Goal: Task Accomplishment & Management: Manage account settings

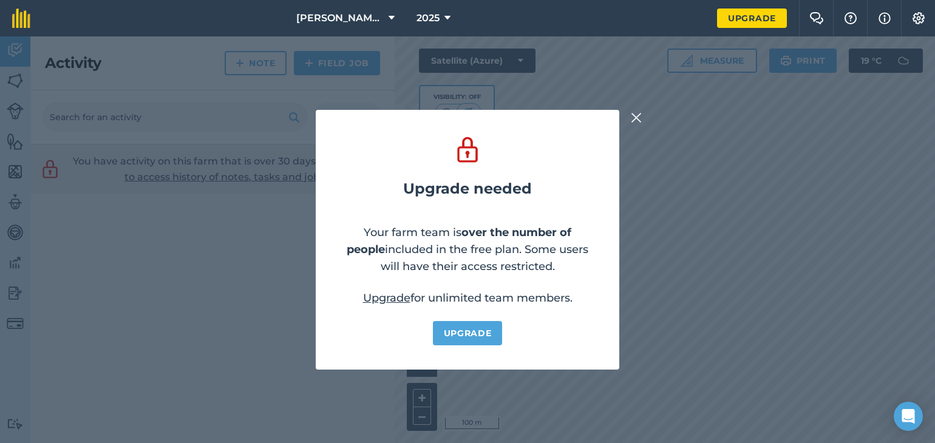
click at [644, 114] on div "Upgrade needed Your farm team is over the number of people included in the free…" at bounding box center [467, 239] width 935 height 407
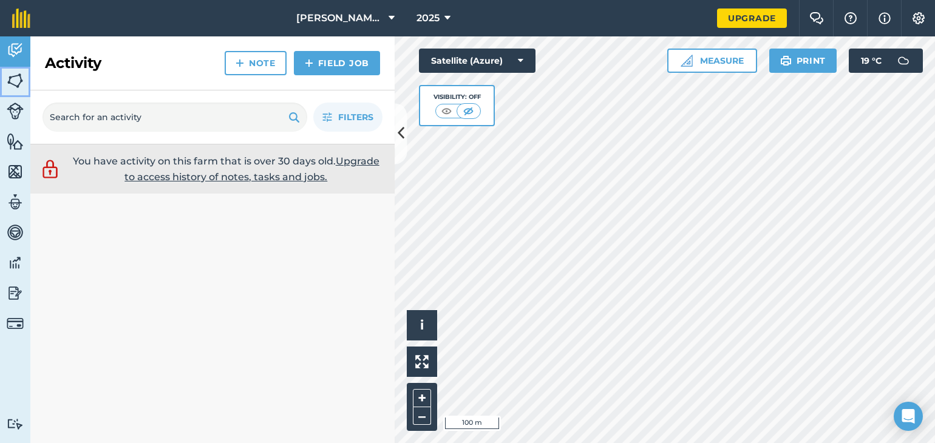
drag, startPoint x: 12, startPoint y: 76, endPoint x: 19, endPoint y: 78, distance: 7.1
click at [13, 76] on img at bounding box center [15, 81] width 17 height 18
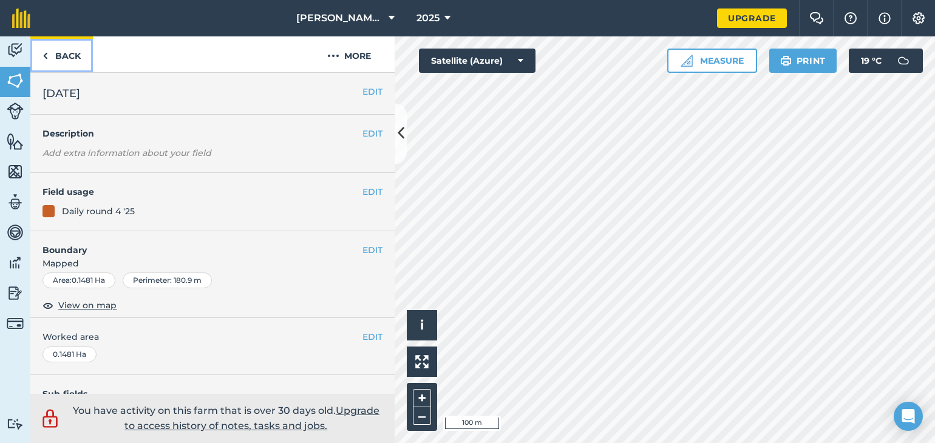
click at [49, 56] on link "Back" at bounding box center [61, 54] width 63 height 36
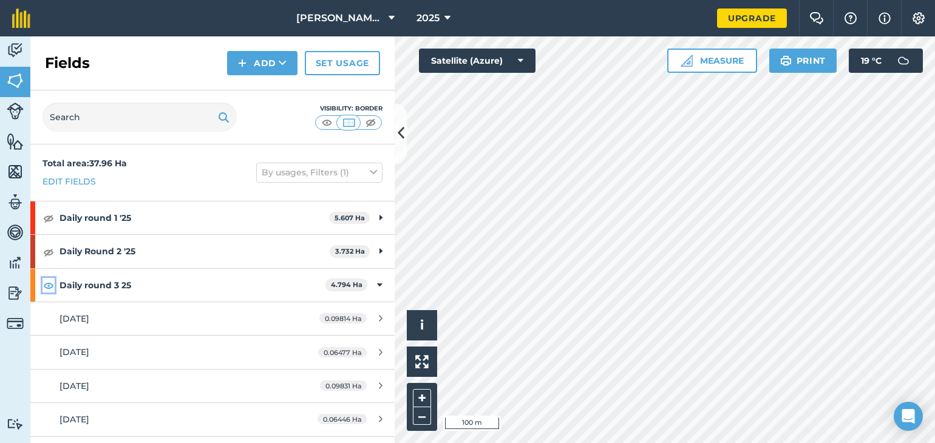
click at [49, 286] on img at bounding box center [48, 285] width 11 height 15
click at [420, 394] on button "+" at bounding box center [422, 398] width 18 height 18
click at [426, 400] on button "+" at bounding box center [422, 398] width 18 height 18
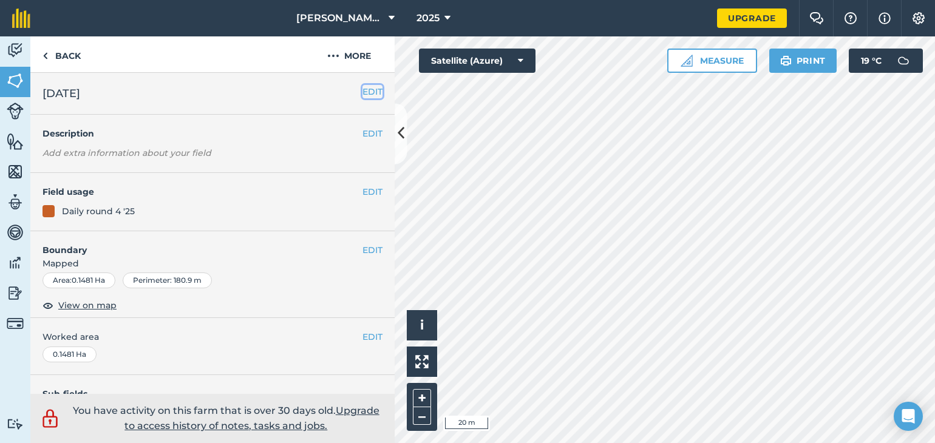
click at [363, 92] on button "EDIT" at bounding box center [373, 91] width 20 height 13
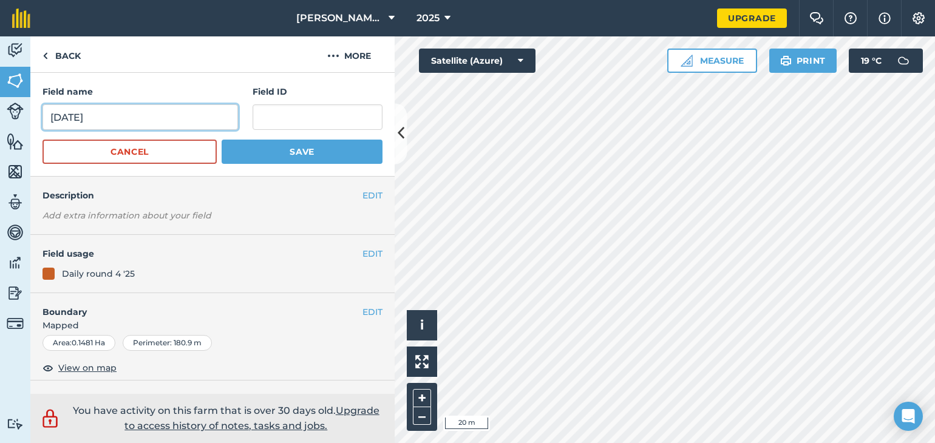
click at [53, 123] on input "[DATE]" at bounding box center [141, 117] width 196 height 26
type input "[DATE]"
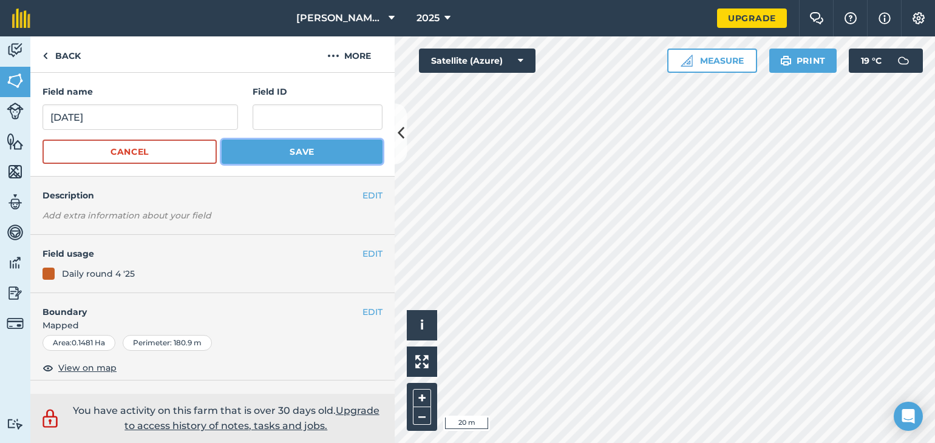
click at [262, 149] on button "Save" at bounding box center [302, 152] width 161 height 24
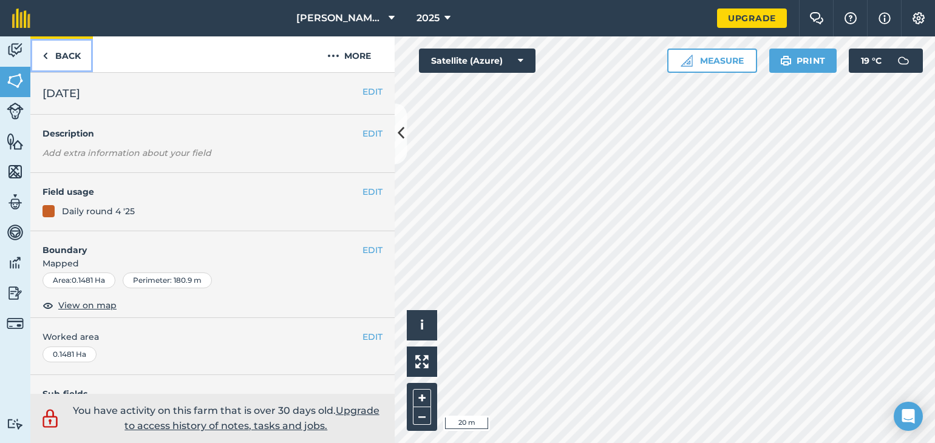
click at [58, 52] on link "Back" at bounding box center [61, 54] width 63 height 36
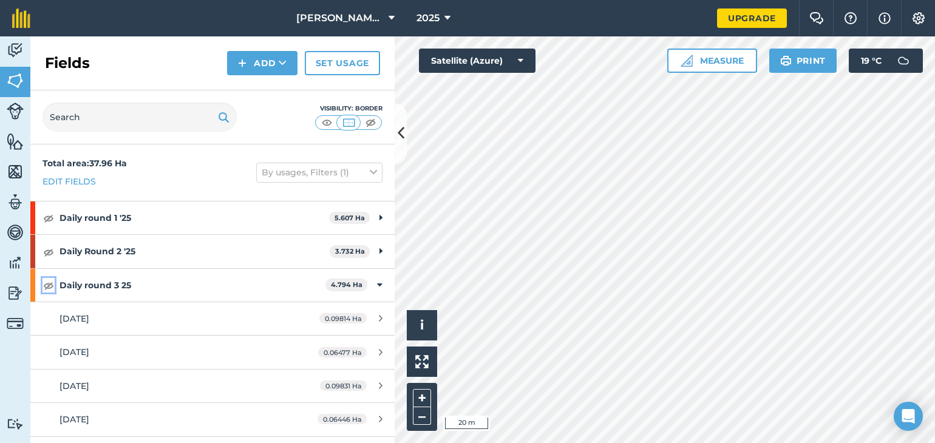
click at [48, 287] on img at bounding box center [48, 285] width 11 height 15
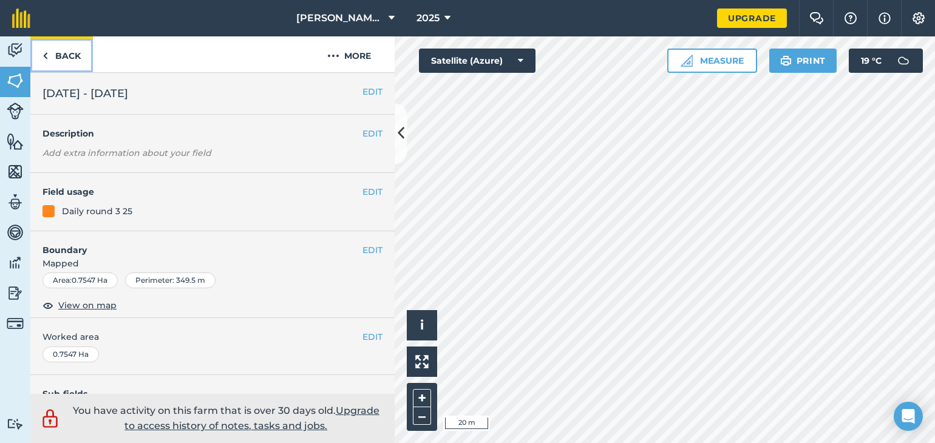
click at [49, 59] on link "Back" at bounding box center [61, 54] width 63 height 36
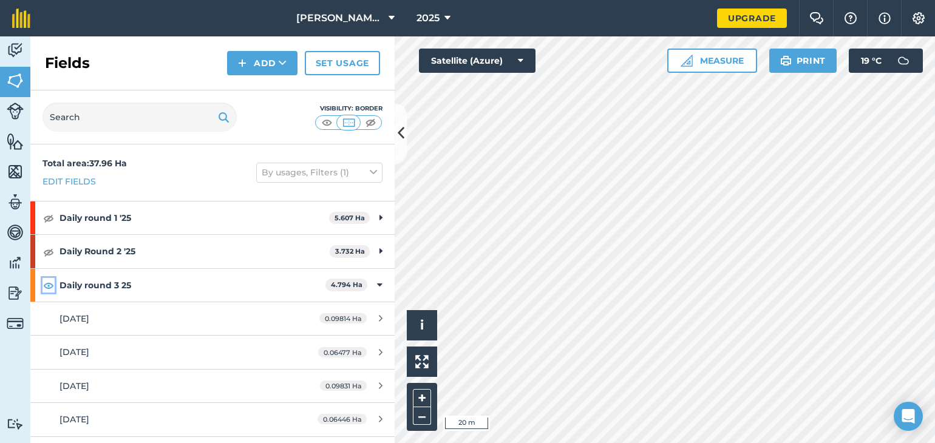
click at [49, 286] on img at bounding box center [48, 285] width 11 height 15
click at [274, 64] on button "Add" at bounding box center [262, 63] width 70 height 24
click at [262, 91] on link "Draw" at bounding box center [262, 90] width 67 height 27
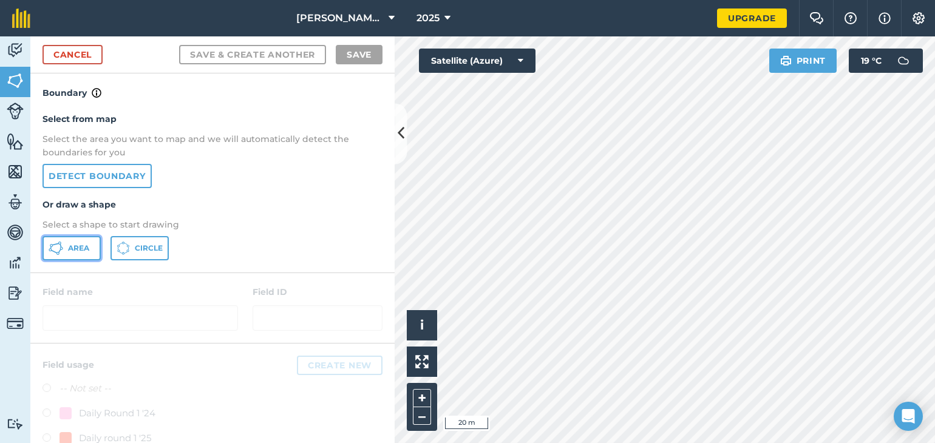
click at [72, 239] on button "Area" at bounding box center [72, 248] width 58 height 24
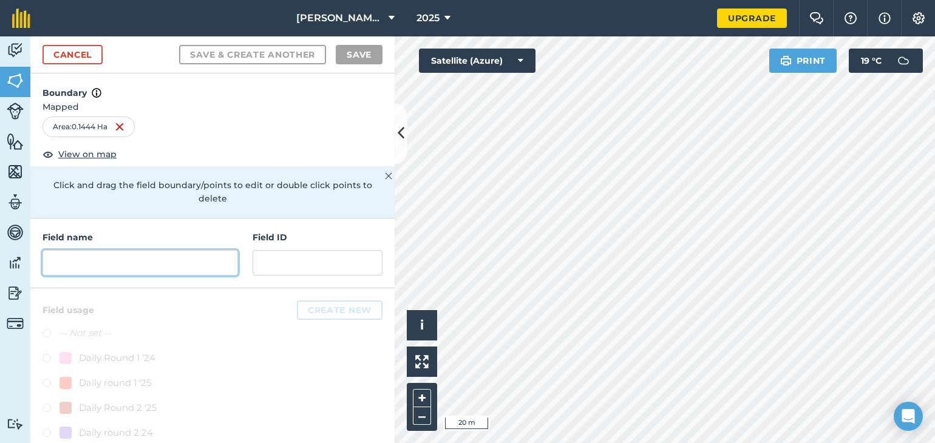
click at [73, 263] on input "text" at bounding box center [141, 263] width 196 height 26
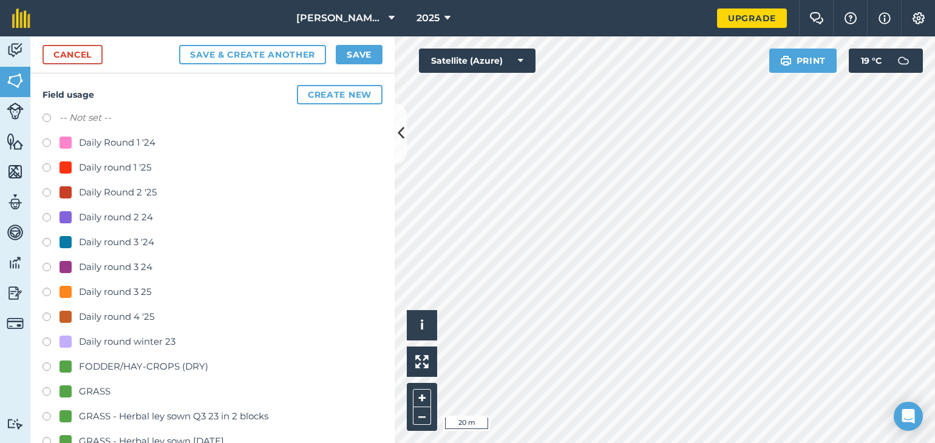
scroll to position [217, 0]
type input "[DATE]"
click at [46, 313] on label at bounding box center [51, 318] width 17 height 12
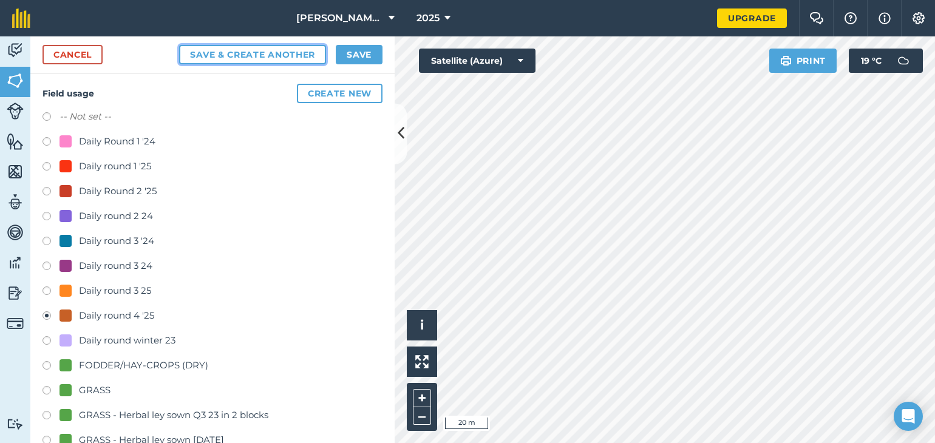
click at [287, 56] on button "Save & Create Another" at bounding box center [252, 54] width 147 height 19
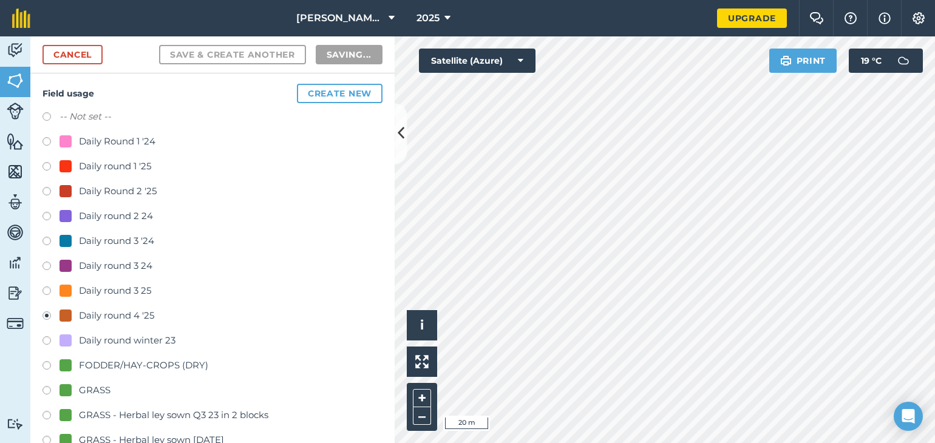
radio input "false"
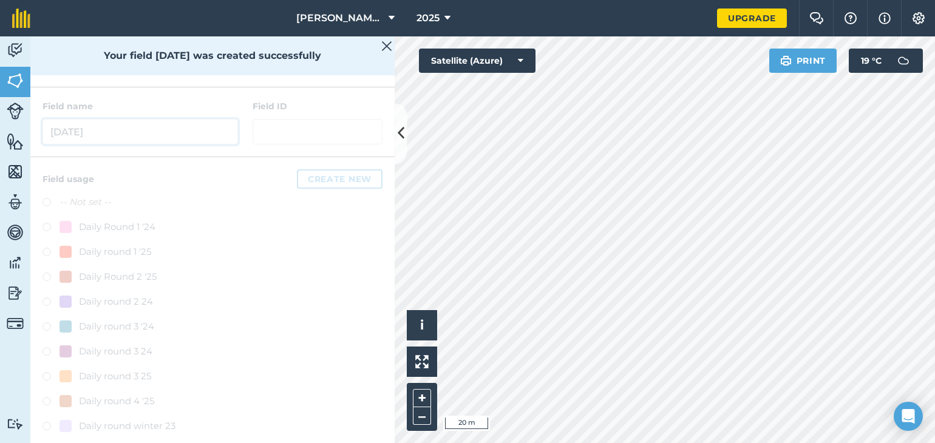
scroll to position [8, 0]
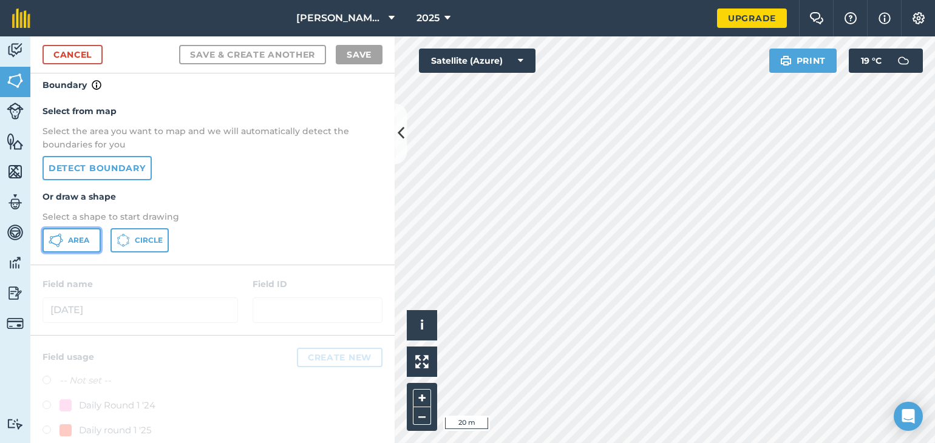
click at [73, 236] on span "Area" at bounding box center [78, 241] width 21 height 10
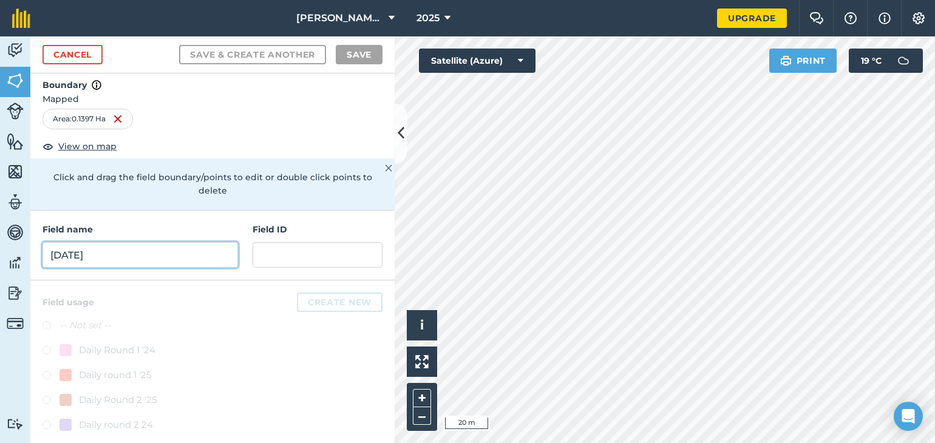
click at [91, 251] on input "[DATE]" at bounding box center [141, 255] width 196 height 26
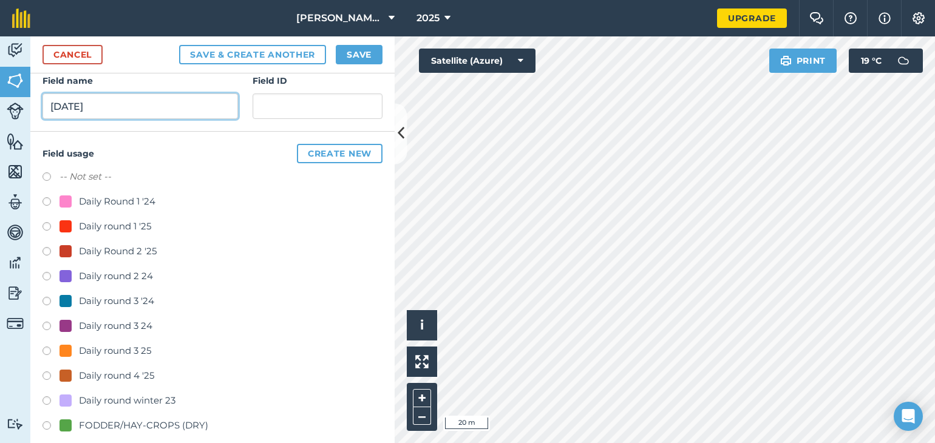
scroll to position [159, 0]
type input "[DATE]"
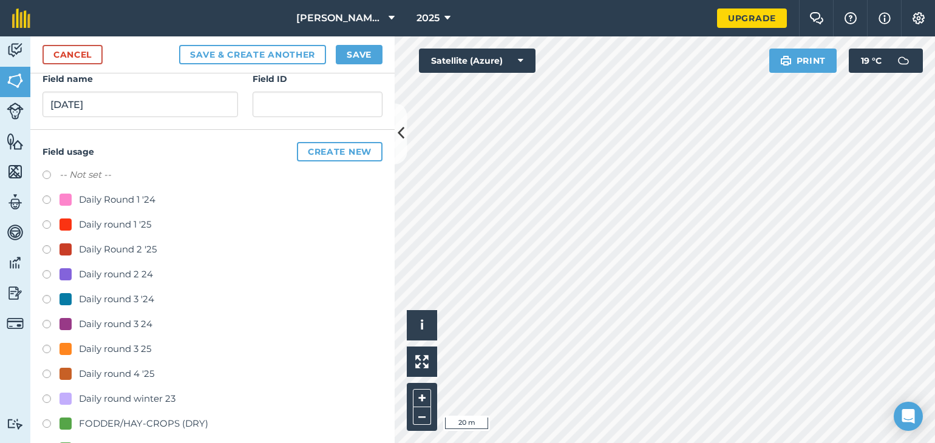
click at [46, 372] on label at bounding box center [51, 376] width 17 height 12
radio input "true"
click at [352, 58] on button "Save" at bounding box center [359, 54] width 47 height 19
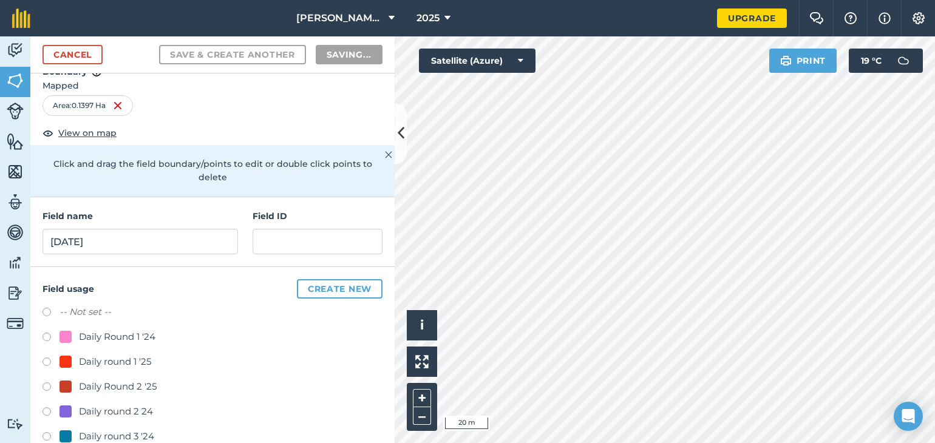
scroll to position [4, 0]
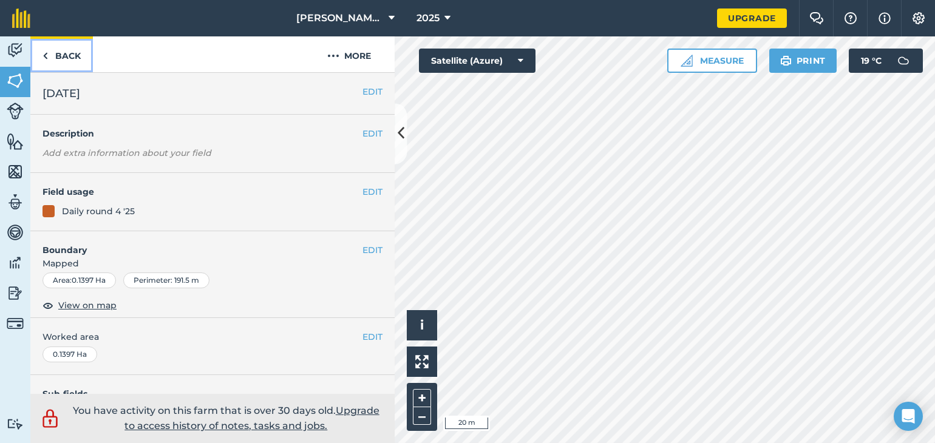
click at [56, 54] on link "Back" at bounding box center [61, 54] width 63 height 36
click at [366, 249] on button "EDIT" at bounding box center [373, 250] width 20 height 13
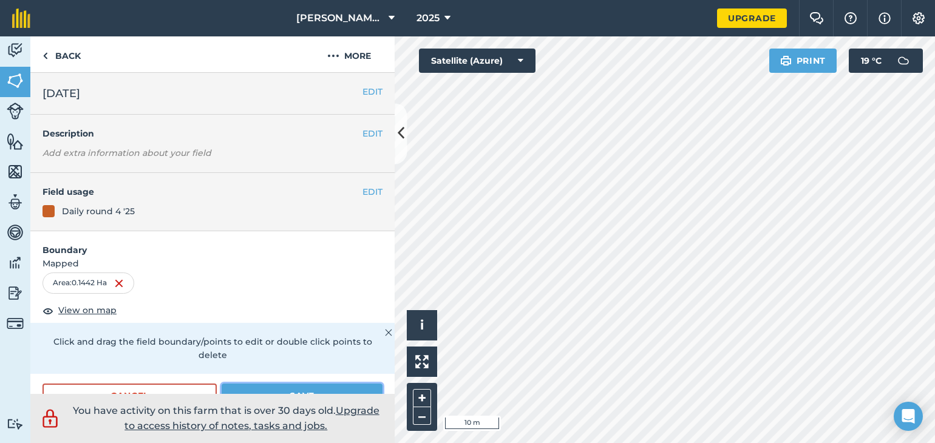
click at [287, 394] on button "Save" at bounding box center [302, 396] width 161 height 24
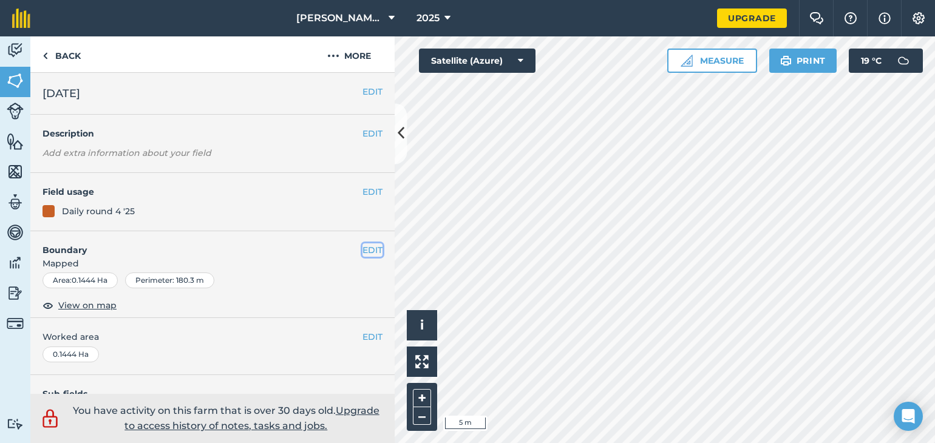
click at [363, 247] on button "EDIT" at bounding box center [373, 250] width 20 height 13
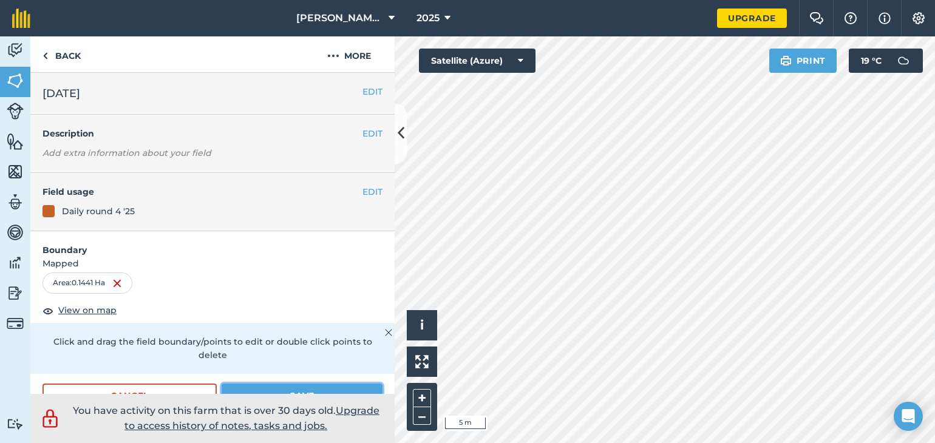
click at [304, 389] on button "Save" at bounding box center [302, 396] width 161 height 24
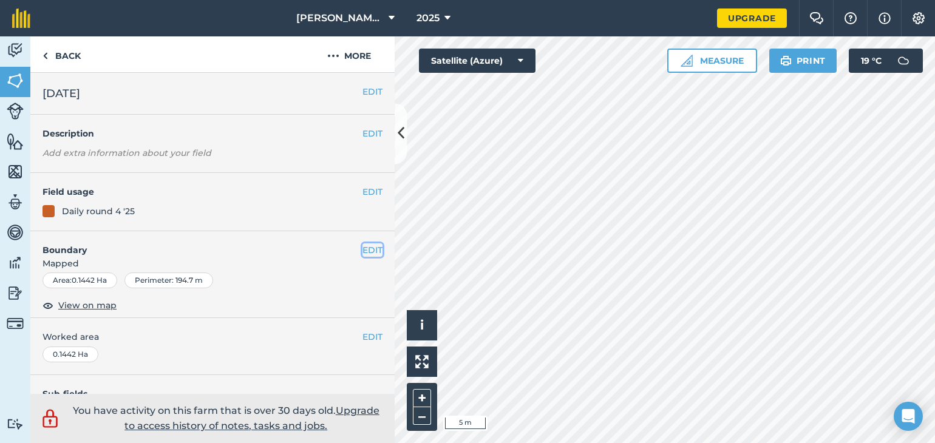
click at [363, 247] on button "EDIT" at bounding box center [373, 250] width 20 height 13
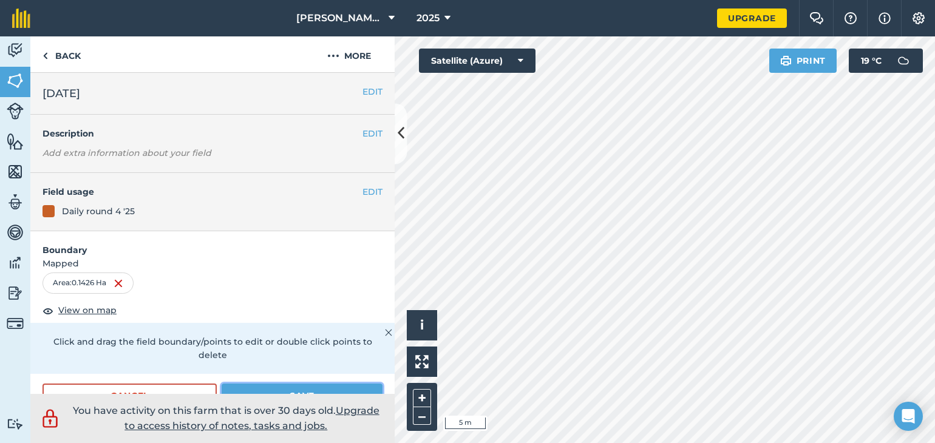
click at [348, 387] on button "Save" at bounding box center [302, 396] width 161 height 24
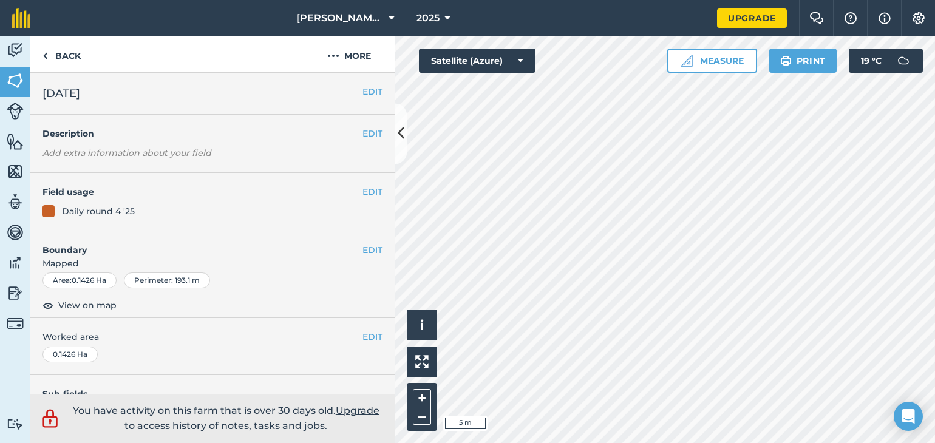
click at [676, 443] on html "[PERSON_NAME] Farm 2025 Upgrade Farm Chat Help Info Settings Map printing is no…" at bounding box center [467, 221] width 935 height 443
click at [367, 252] on button "EDIT" at bounding box center [373, 250] width 20 height 13
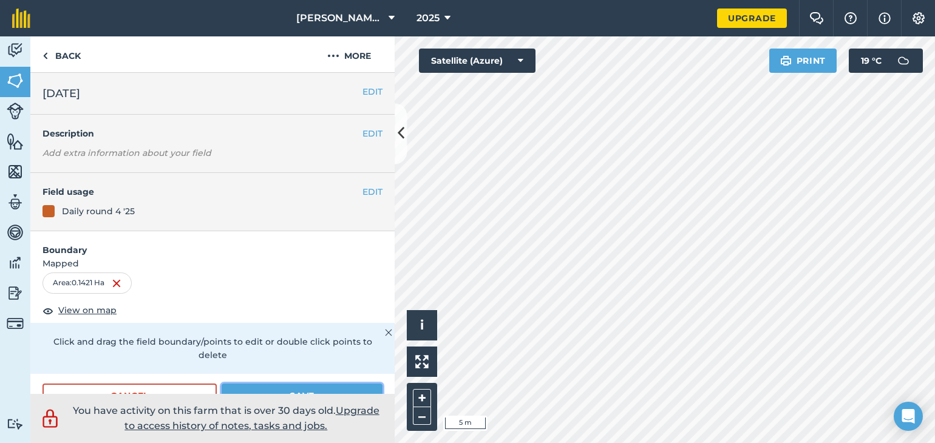
click at [304, 390] on button "Save" at bounding box center [302, 396] width 161 height 24
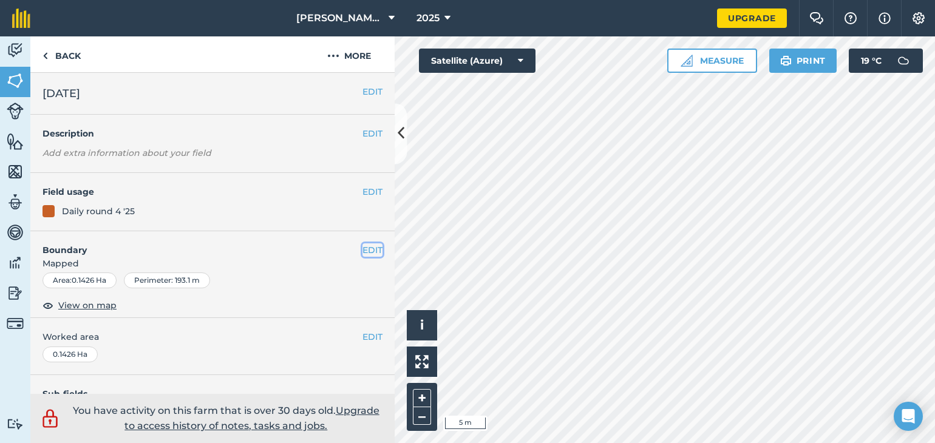
click at [364, 248] on button "EDIT" at bounding box center [373, 250] width 20 height 13
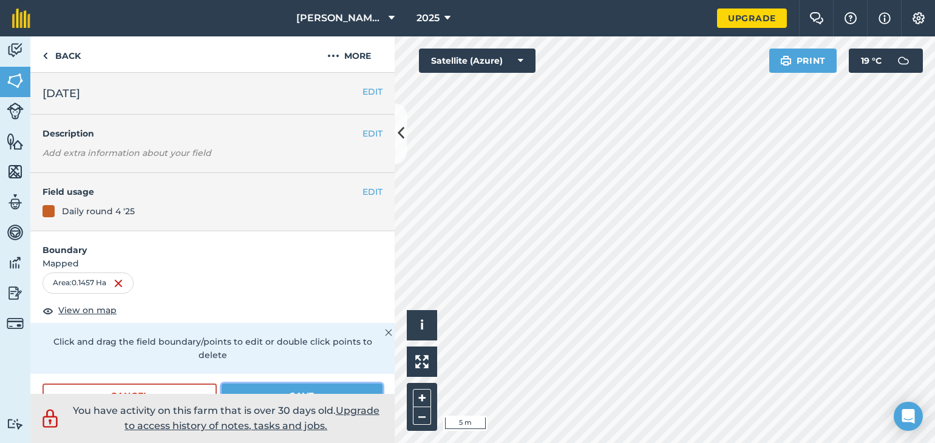
click at [339, 392] on button "Save" at bounding box center [302, 396] width 161 height 24
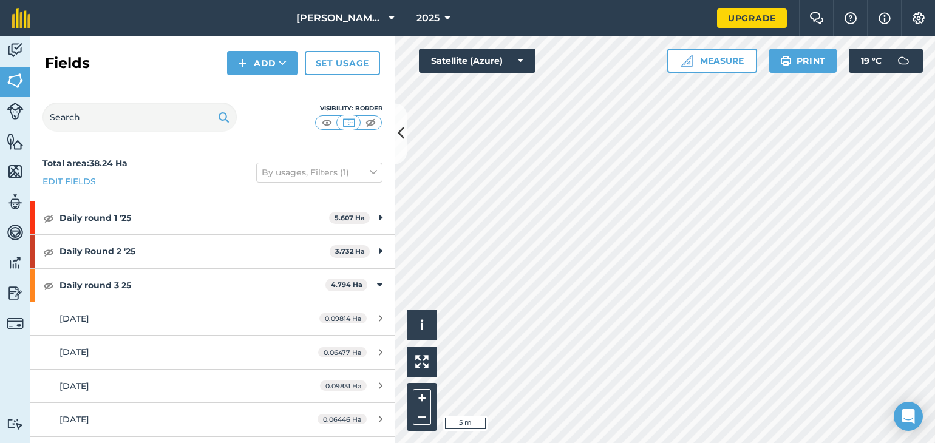
click at [718, 0] on html "[PERSON_NAME] Farm 2025 Upgrade Farm Chat Help Info Settings Map printing is no…" at bounding box center [467, 221] width 935 height 443
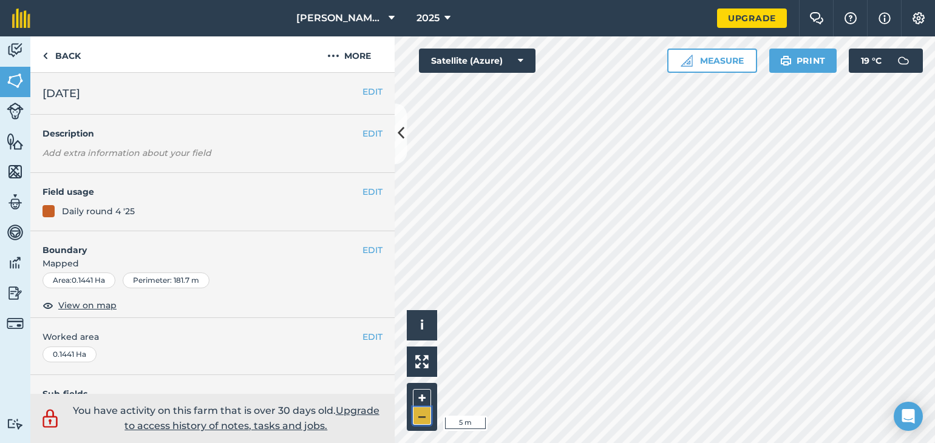
click at [421, 415] on button "–" at bounding box center [422, 417] width 18 height 18
click at [363, 250] on button "EDIT" at bounding box center [373, 250] width 20 height 13
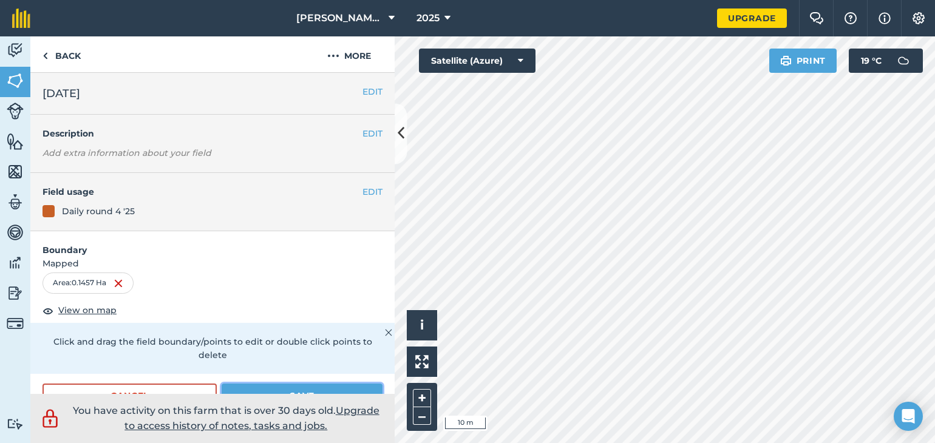
click at [315, 389] on button "Save" at bounding box center [302, 396] width 161 height 24
